Goal: Information Seeking & Learning: Check status

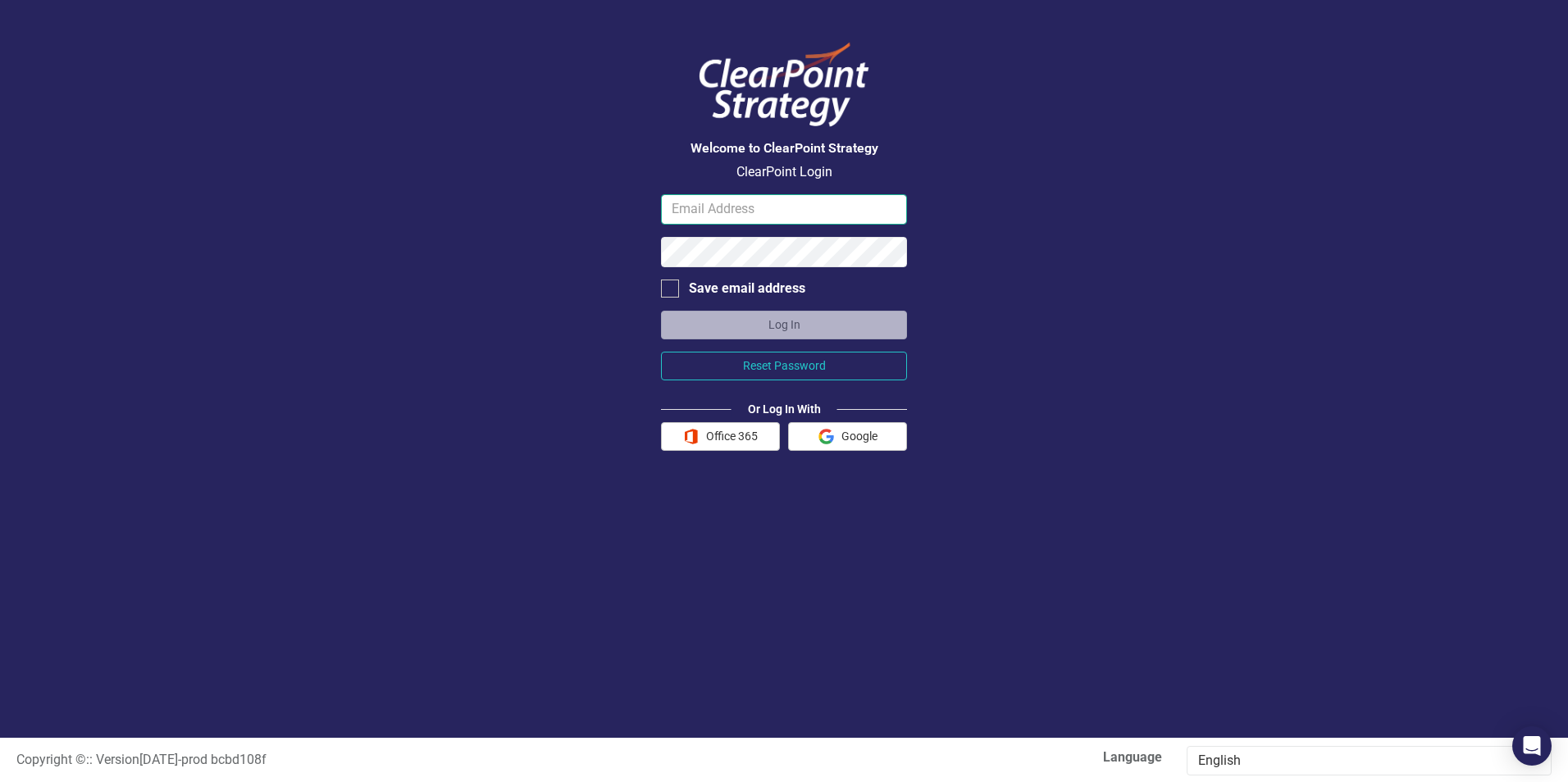
click at [746, 210] on input "email" at bounding box center [783, 209] width 246 height 30
type input "[PERSON_NAME][EMAIL_ADDRESS][PERSON_NAME][DOMAIN_NAME]"
click at [661, 310] on button "Log In" at bounding box center [783, 325] width 246 height 29
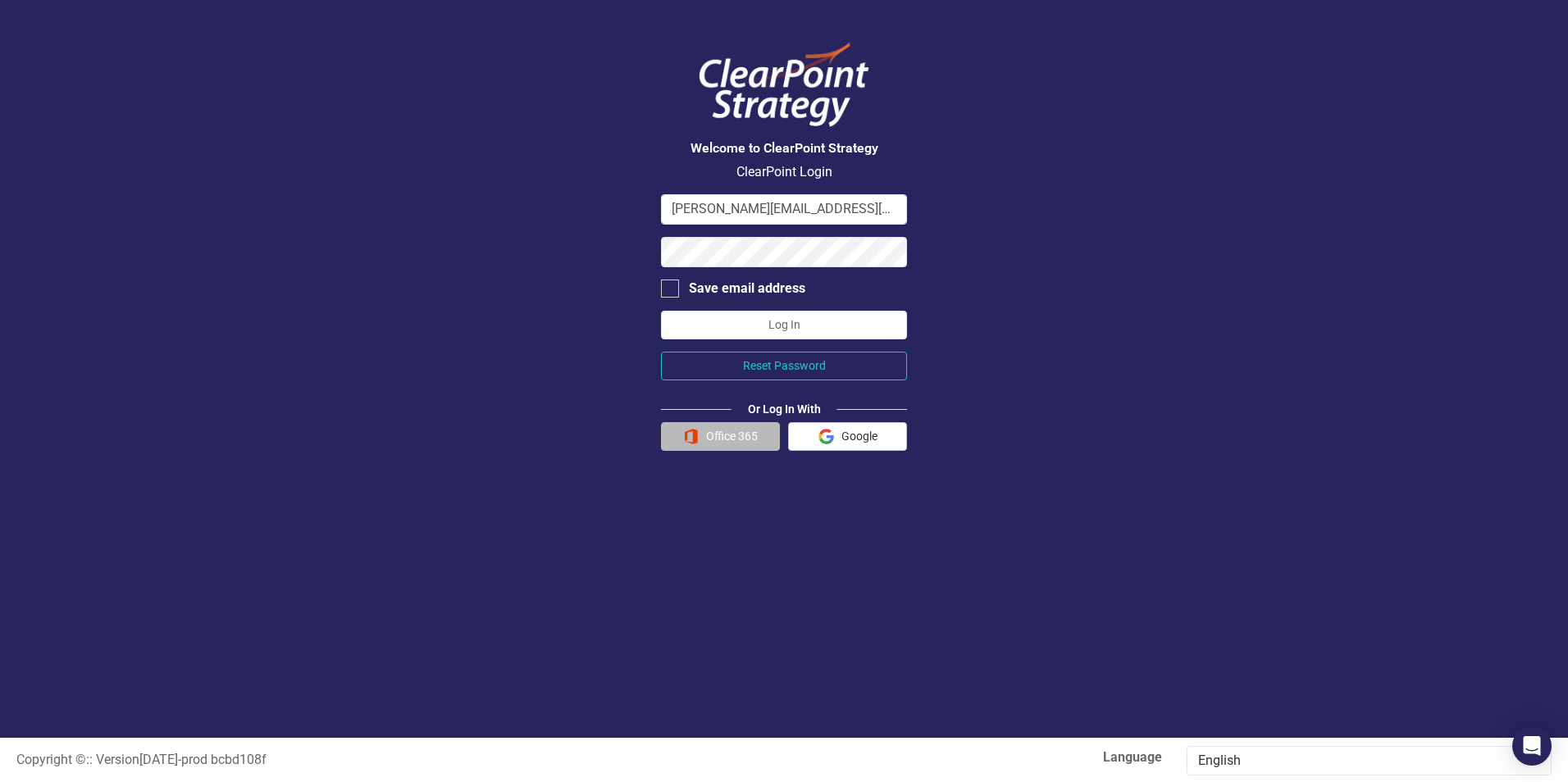
click at [717, 428] on button "Office 365" at bounding box center [719, 437] width 119 height 29
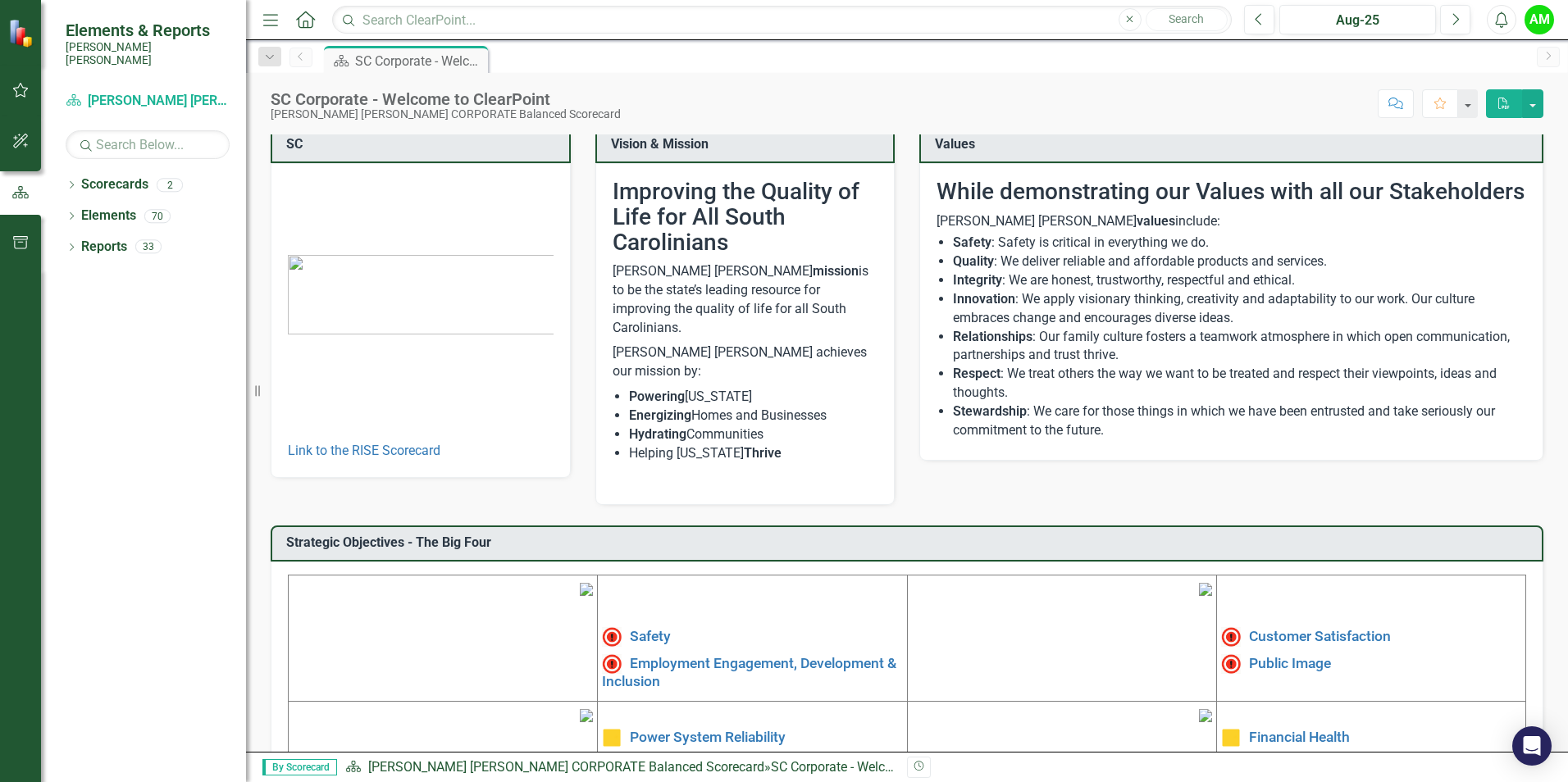
scroll to position [1, 0]
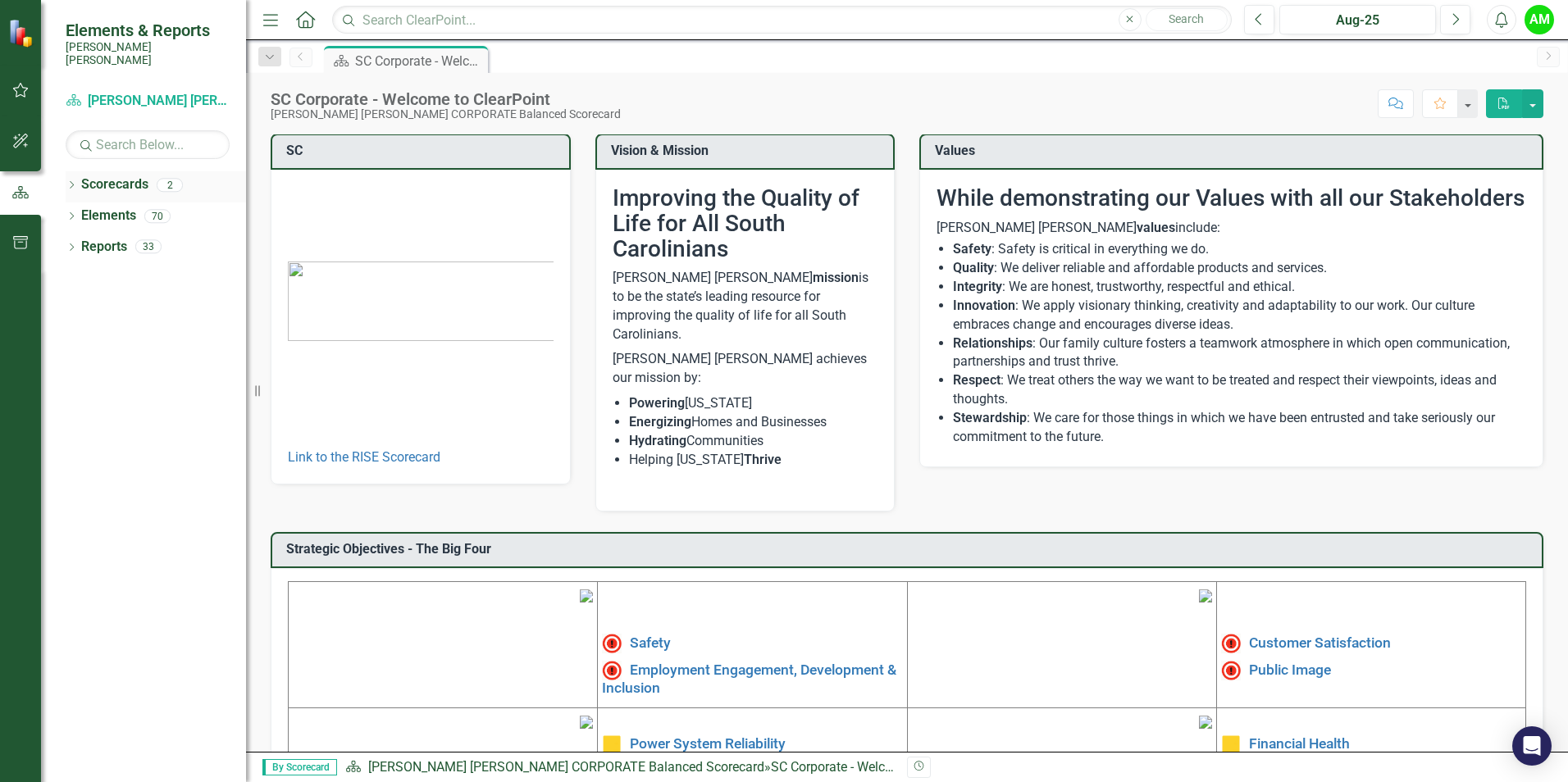
click at [134, 177] on link "Scorecards" at bounding box center [115, 185] width 68 height 19
click at [71, 182] on icon "Dropdown" at bounding box center [71, 186] width 12 height 9
click at [146, 206] on link "Santee Cooper CORPORATE Balanced Scorecard" at bounding box center [169, 216] width 156 height 19
click at [90, 300] on link "Reports" at bounding box center [104, 310] width 46 height 19
click at [69, 306] on icon "Dropdown" at bounding box center [71, 310] width 12 height 9
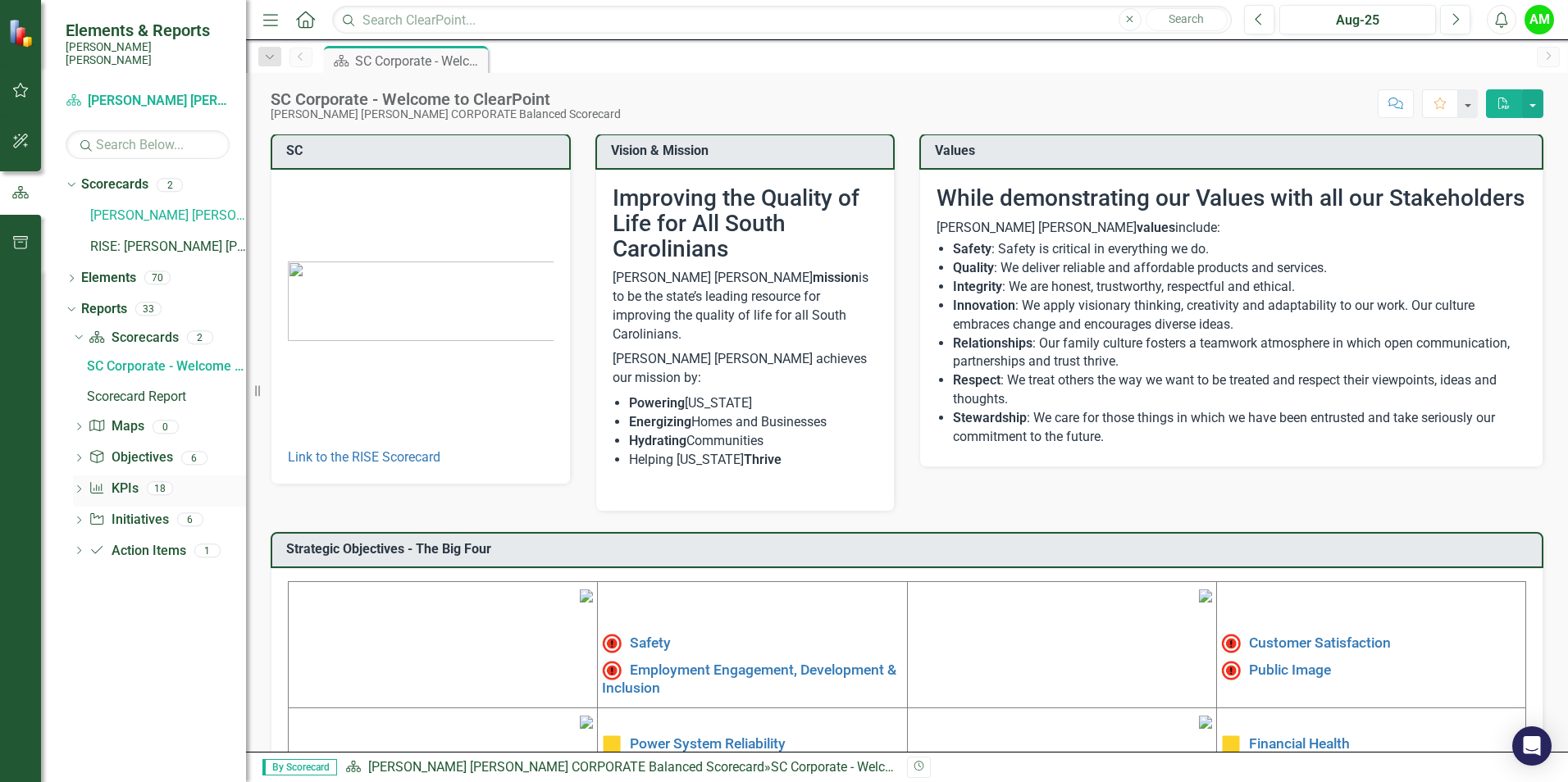
click at [135, 486] on div "KPI KPIs" at bounding box center [113, 489] width 49 height 27
click at [14, 138] on icon "button" at bounding box center [20, 141] width 14 height 14
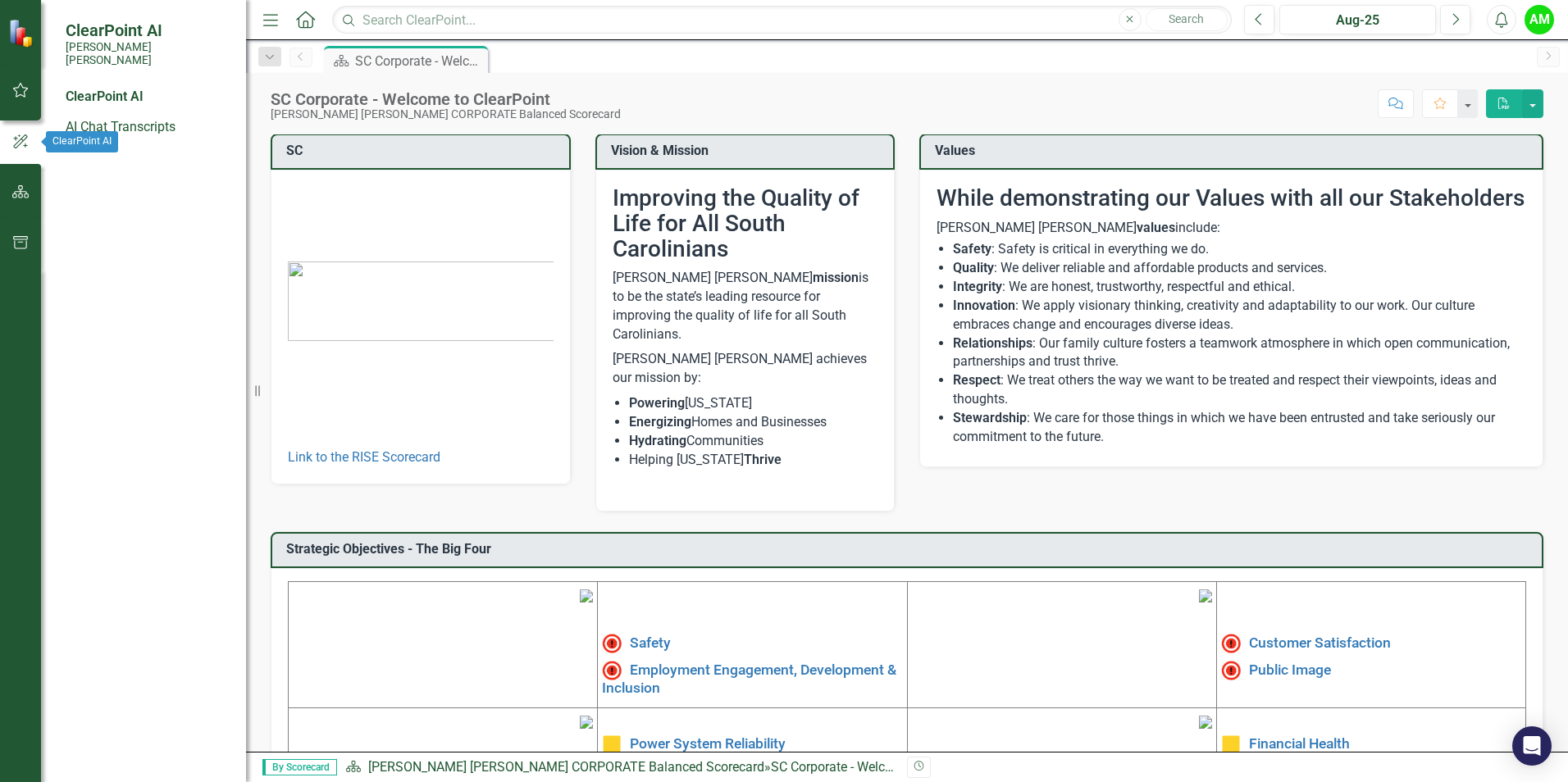
click at [19, 99] on button "button" at bounding box center [21, 92] width 37 height 35
click at [108, 184] on link "My Updates" at bounding box center [148, 194] width 164 height 19
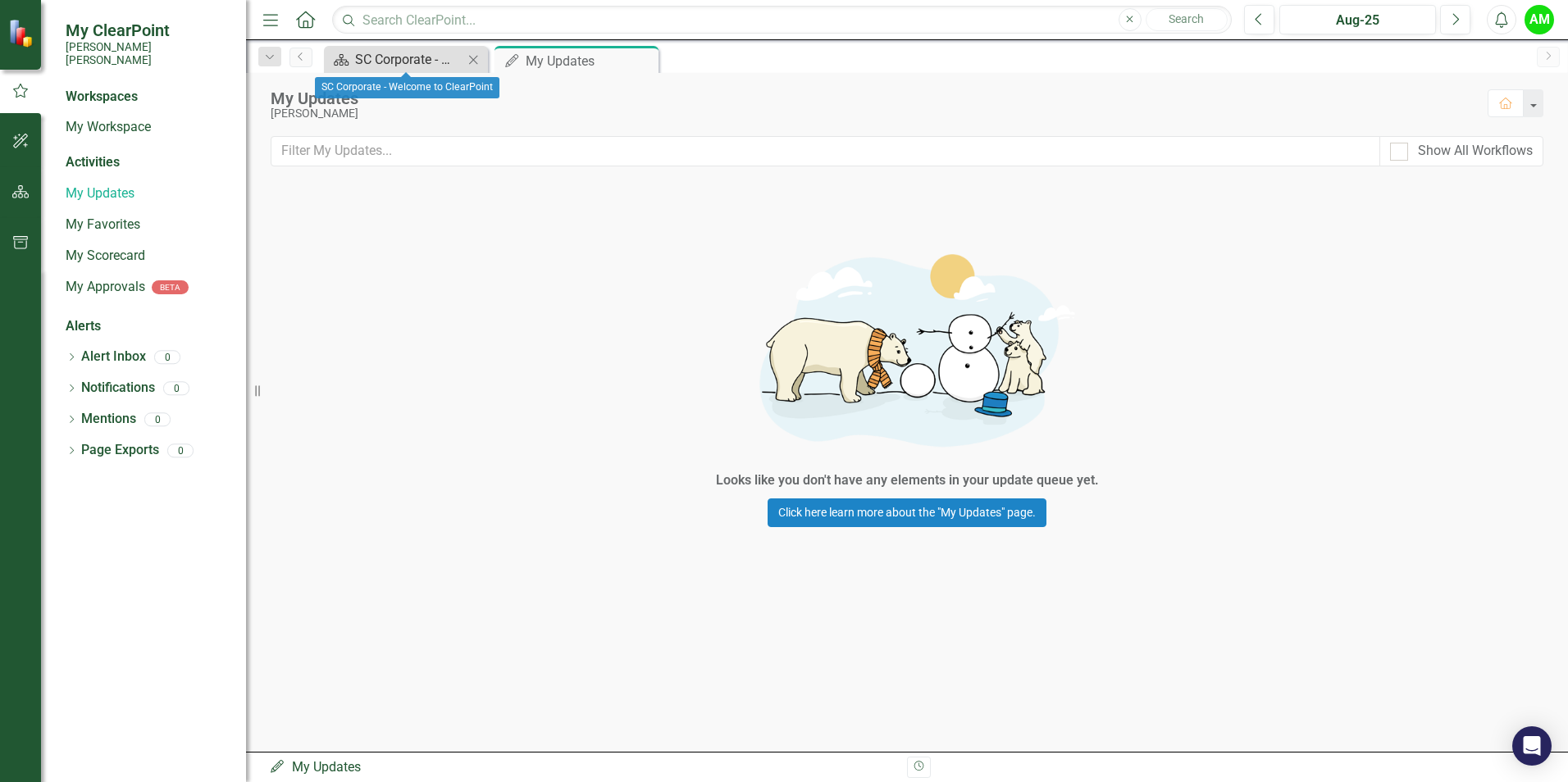
click at [419, 56] on div "SC Corporate - Welcome to ClearPoint" at bounding box center [409, 59] width 108 height 20
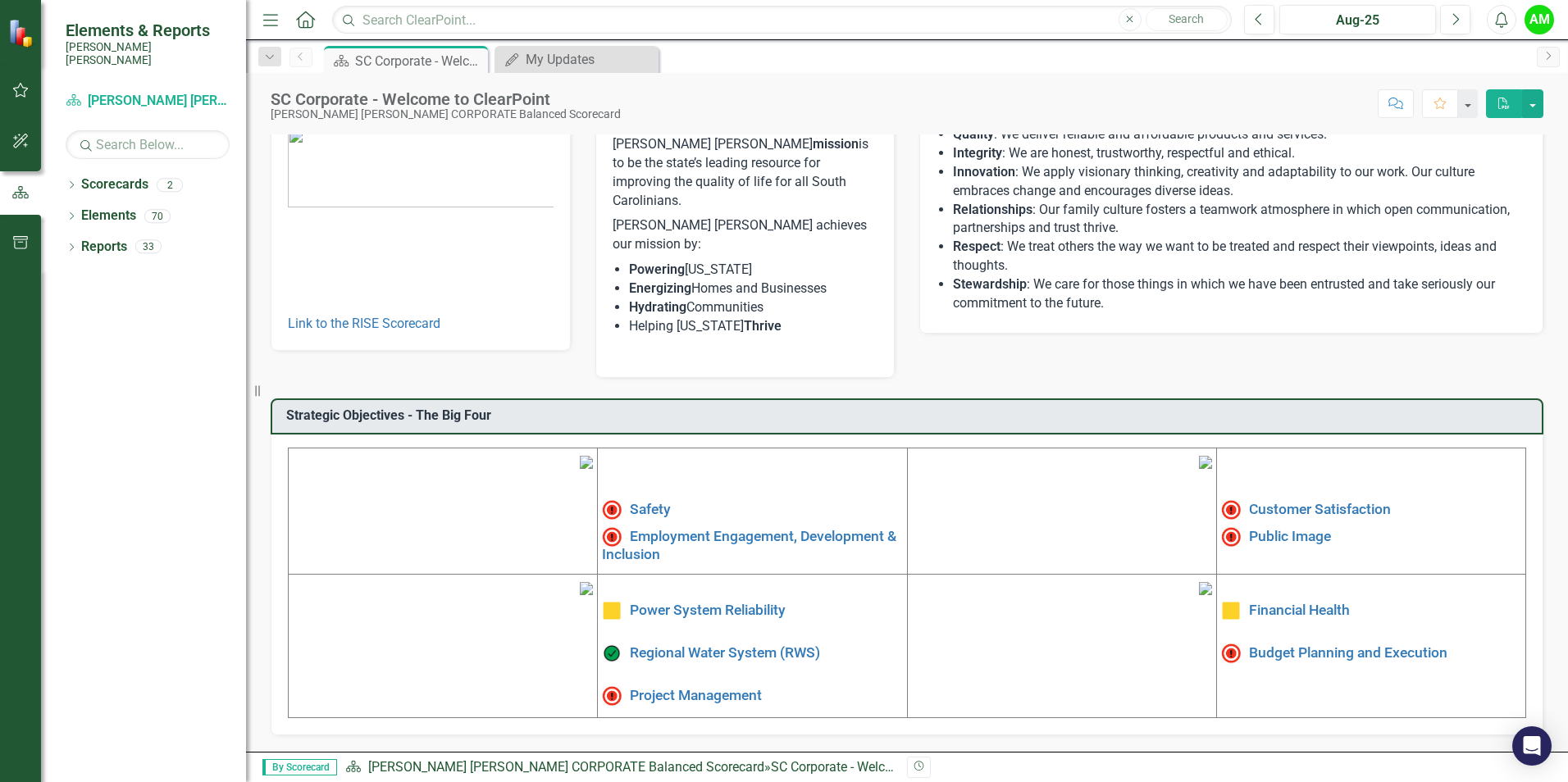
scroll to position [247, 0]
click at [649, 501] on link "Safety" at bounding box center [650, 509] width 41 height 16
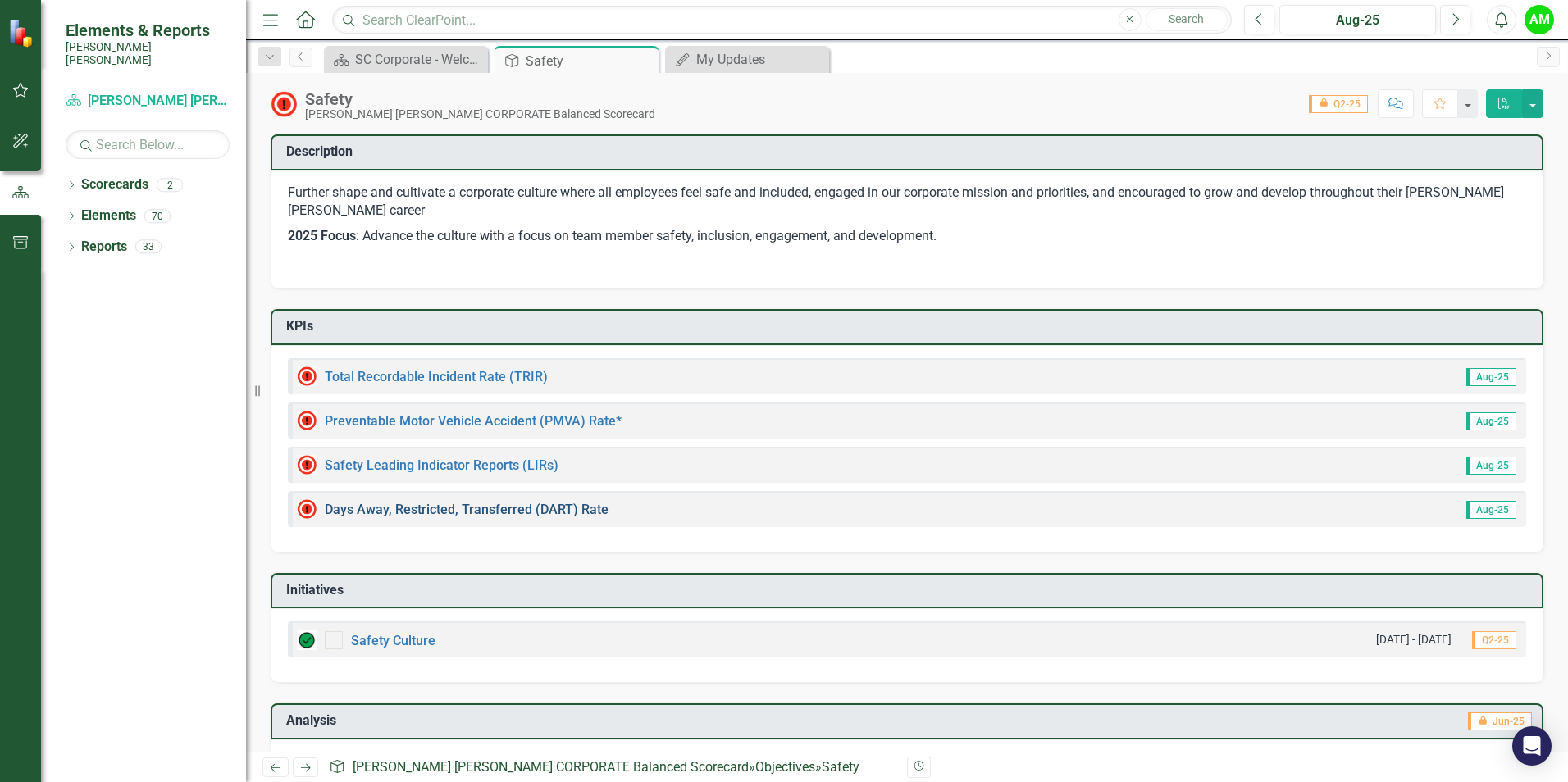
click at [571, 507] on link "Days Away, Restricted, Transferred (DART) Rate" at bounding box center [467, 509] width 284 height 15
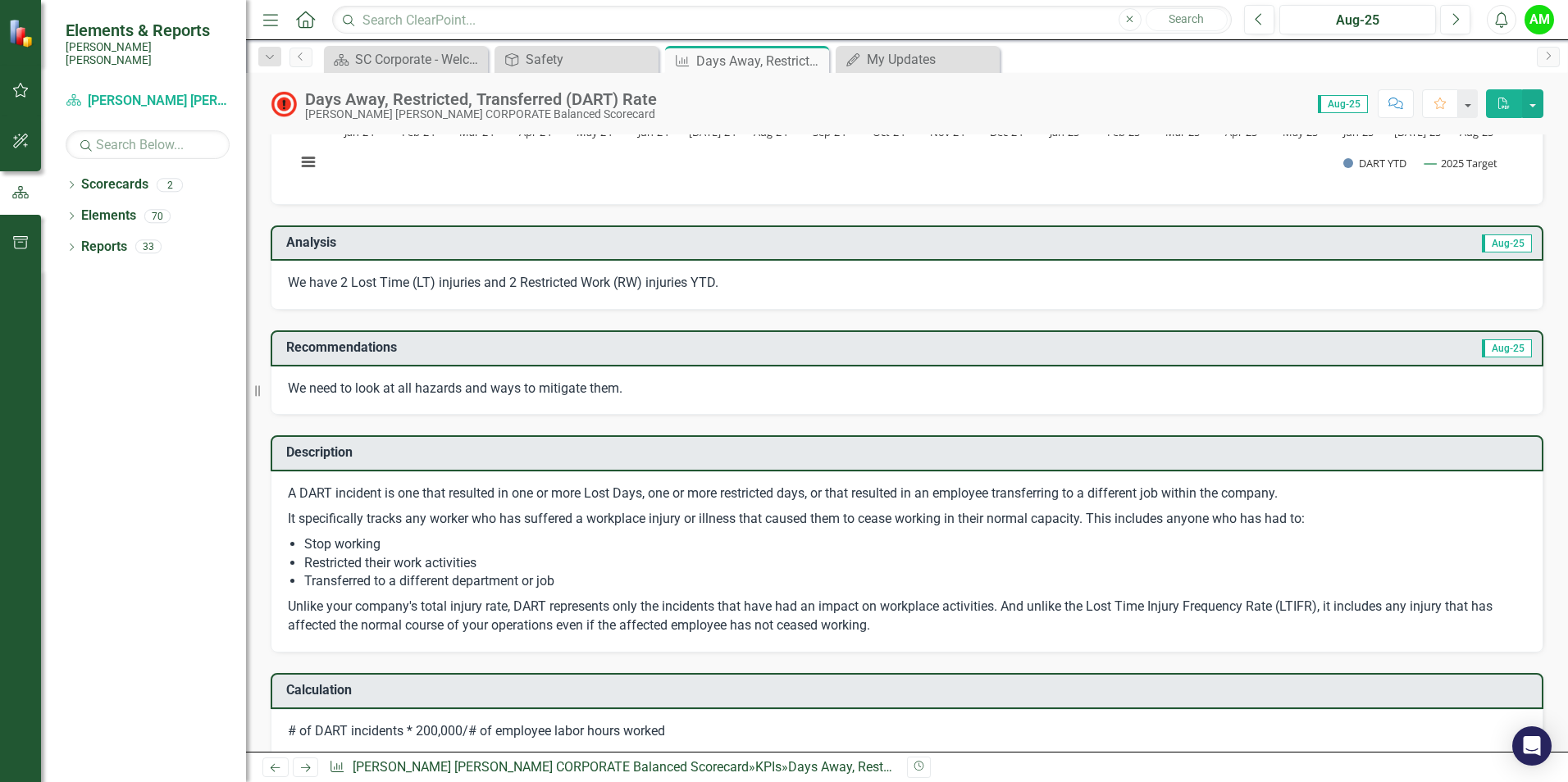
scroll to position [246, 0]
